Goal: Find specific page/section

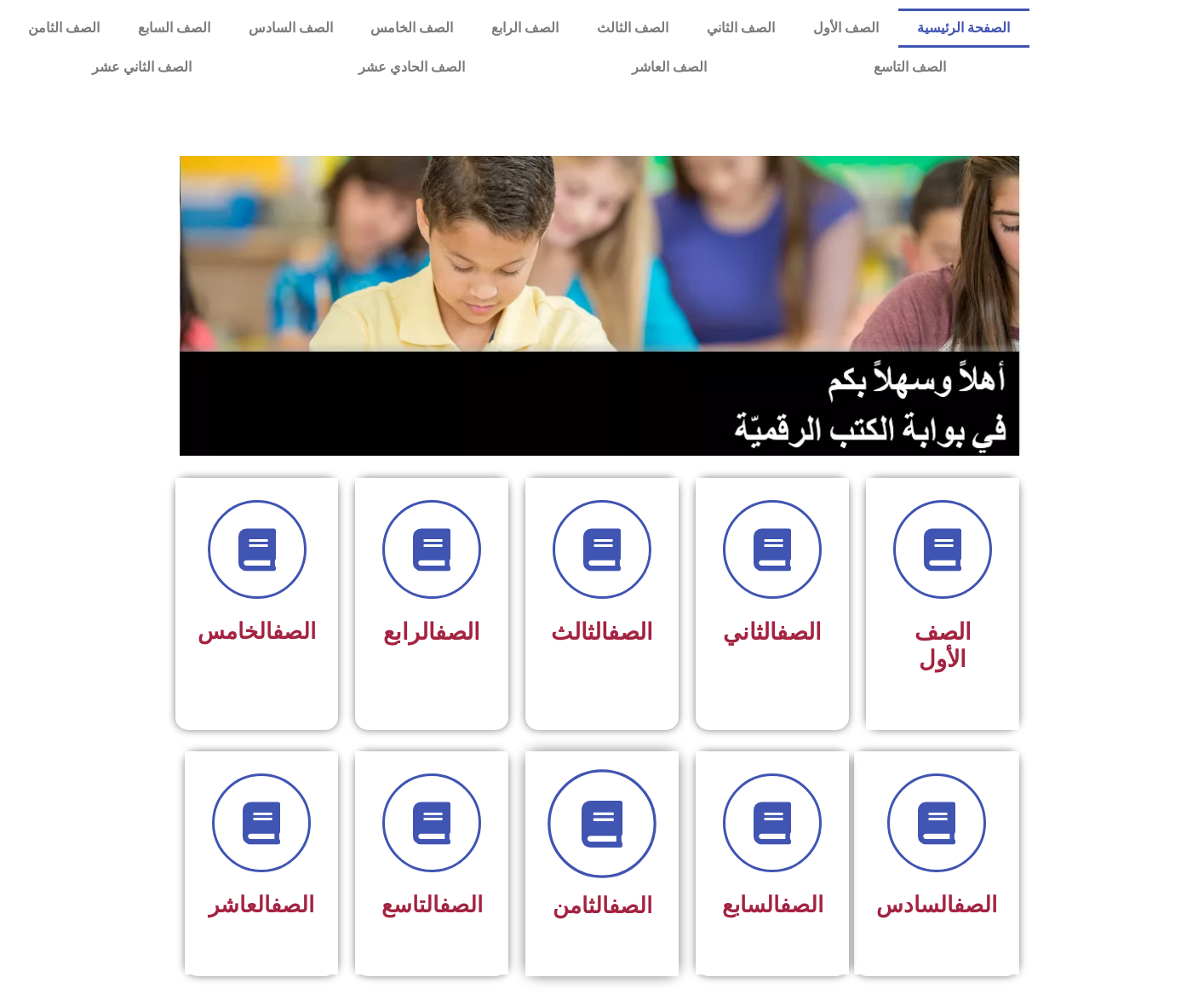
click at [636, 796] on span at bounding box center [601, 823] width 109 height 109
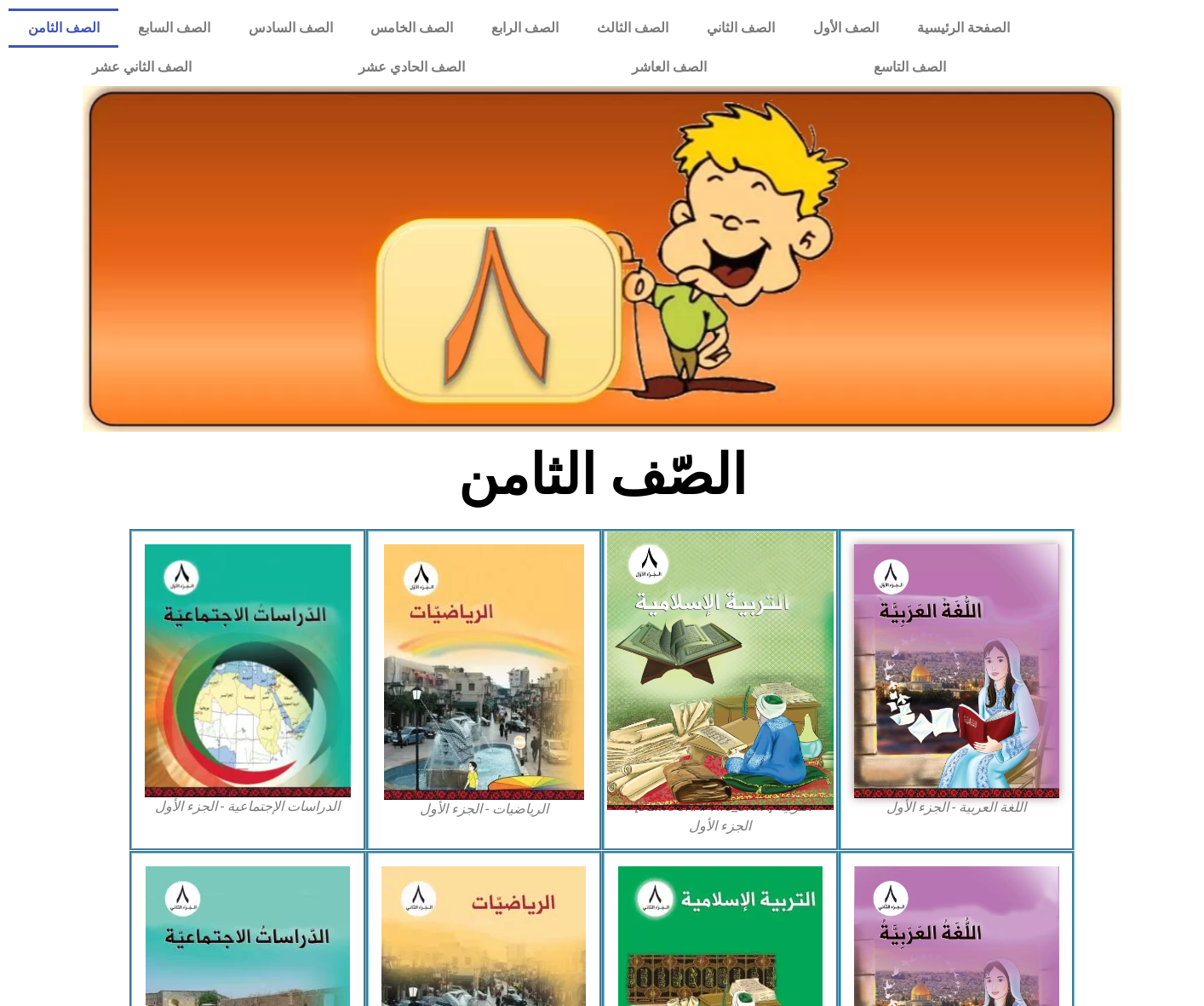
scroll to position [4, 0]
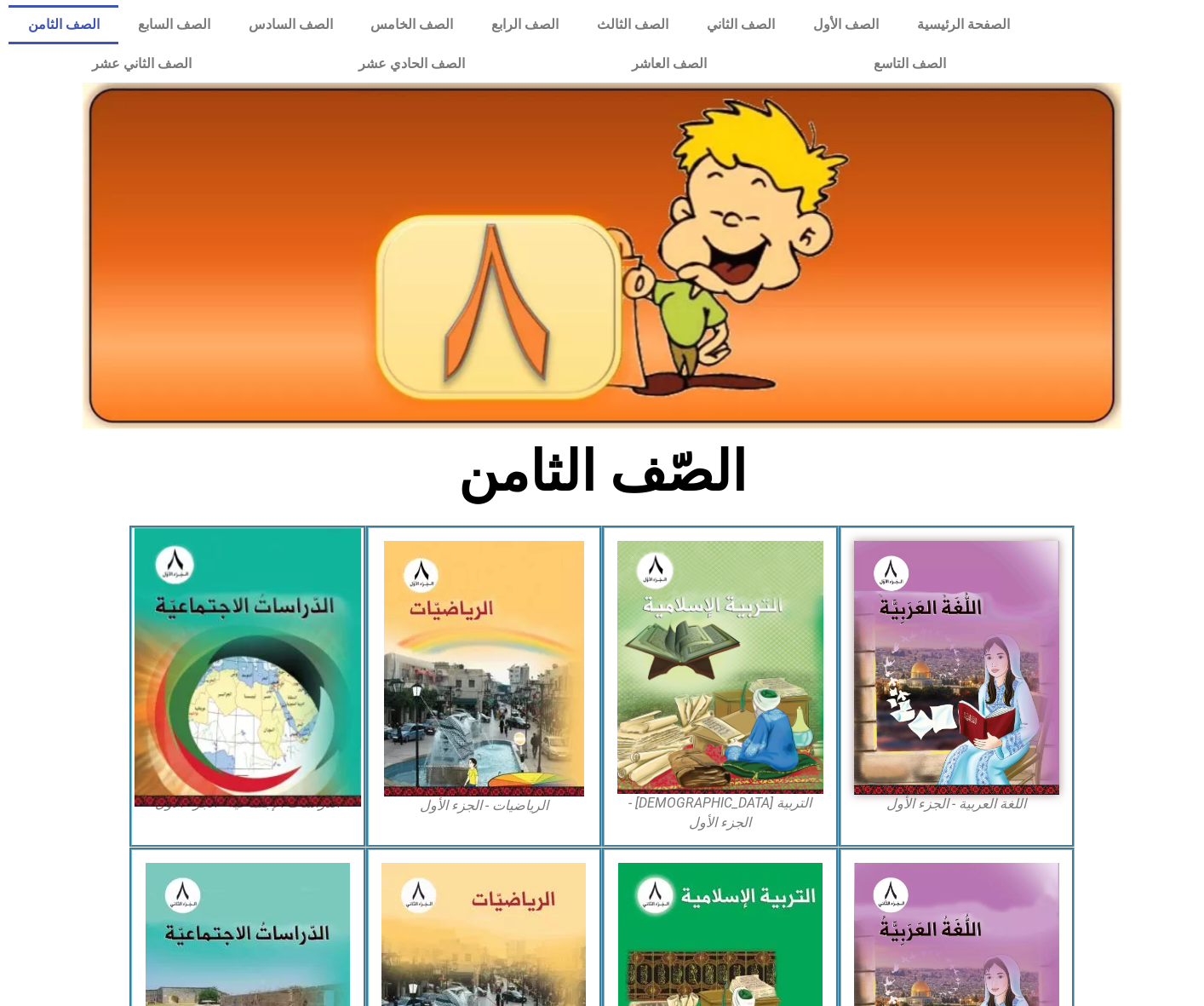
click at [284, 665] on img at bounding box center [248, 667] width 226 height 278
